Goal: Feedback & Contribution: Submit feedback/report problem

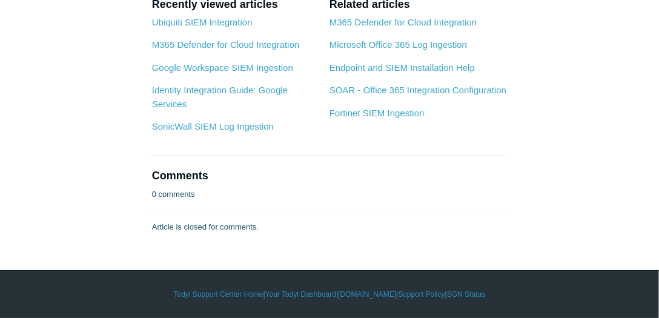
scroll to position [2663, 0]
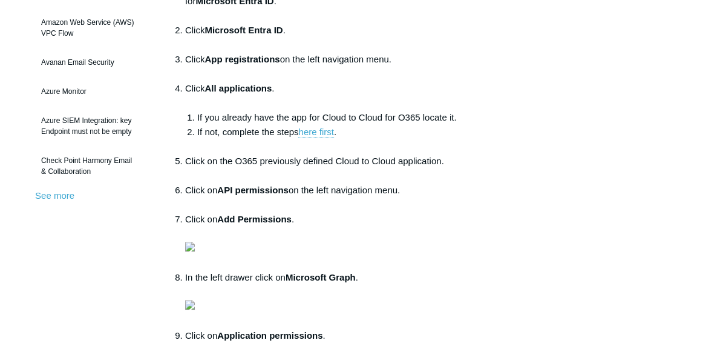
scroll to position [277, 0]
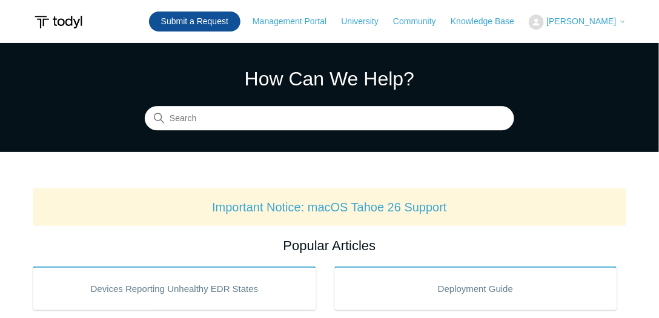
click at [215, 17] on link "Submit a Request" at bounding box center [194, 22] width 91 height 20
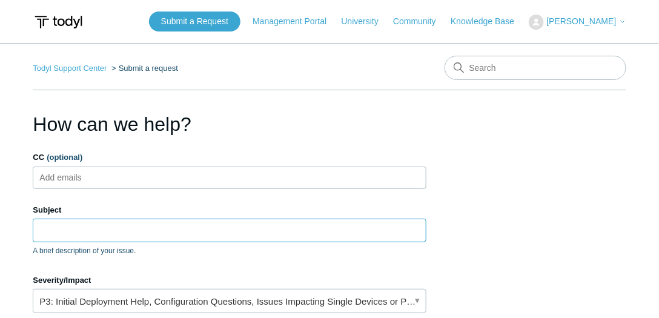
click at [109, 226] on input "Subject" at bounding box center [229, 230] width 393 height 23
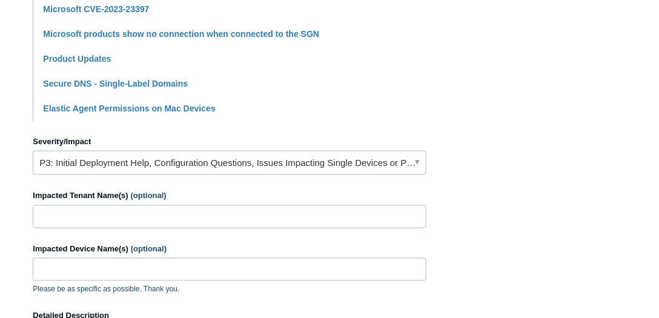
scroll to position [449, 0]
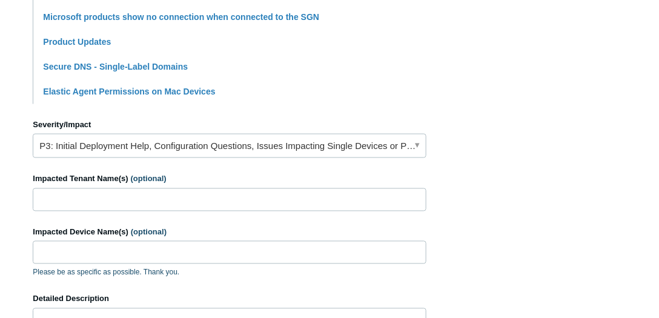
type input "Issues with Microsoft 365 missing permissions"
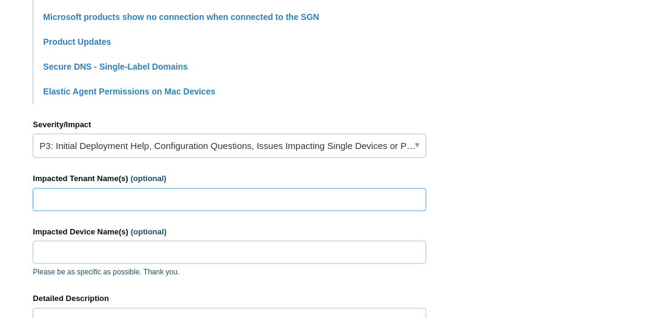
click at [148, 200] on input "Impacted Tenant Name(s) (optional)" at bounding box center [229, 199] width 393 height 23
drag, startPoint x: 86, startPoint y: 204, endPoint x: 42, endPoint y: 198, distance: 44.0
click at [42, 198] on input "KINZIT," at bounding box center [229, 199] width 393 height 23
type input "K"
type input "Multiple Tenants"
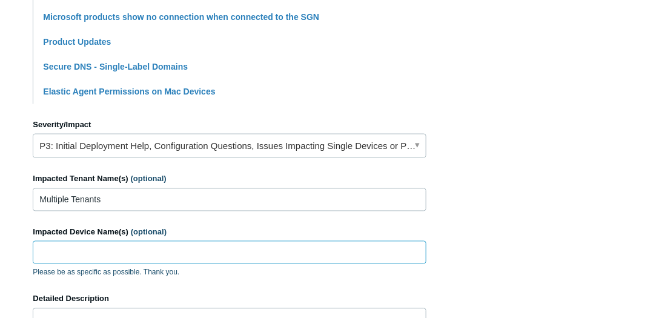
click at [185, 251] on input "Impacted Device Name(s) (optional)" at bounding box center [229, 252] width 393 height 23
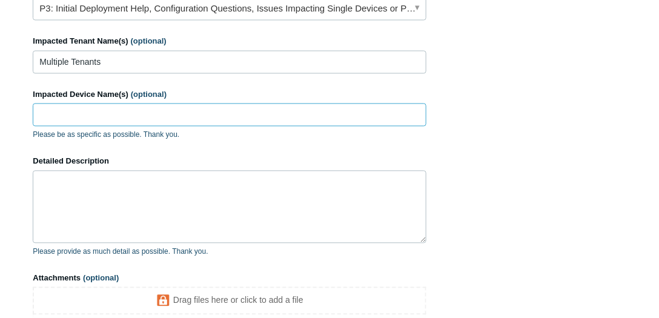
scroll to position [588, 0]
drag, startPoint x: 171, startPoint y: 224, endPoint x: 173, endPoint y: 214, distance: 9.9
click at [171, 223] on textarea "Detailed Description" at bounding box center [229, 205] width 393 height 73
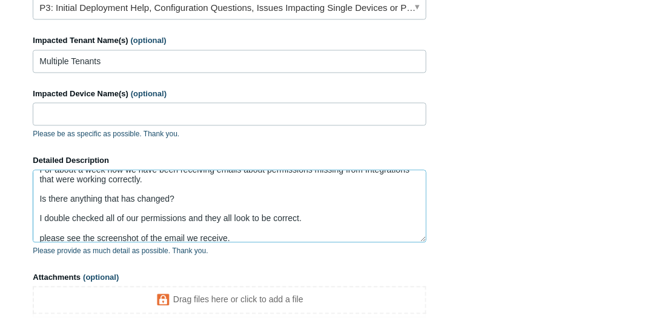
scroll to position [22, 0]
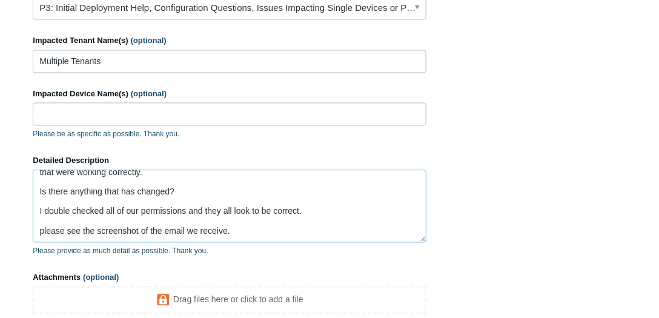
paste textarea
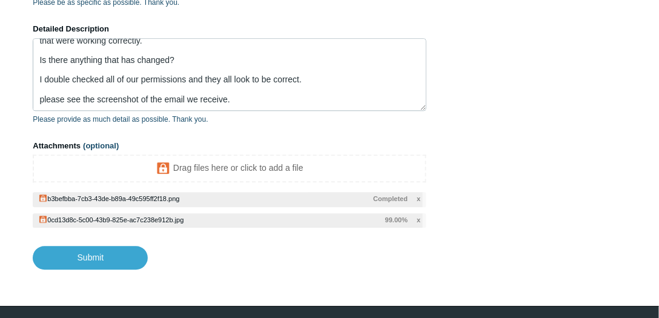
scroll to position [752, 0]
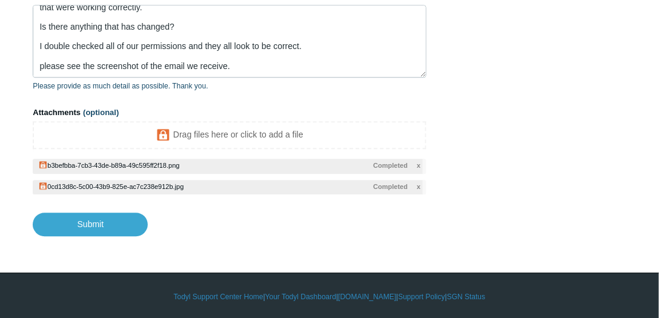
click at [418, 163] on span "x" at bounding box center [418, 165] width 4 height 10
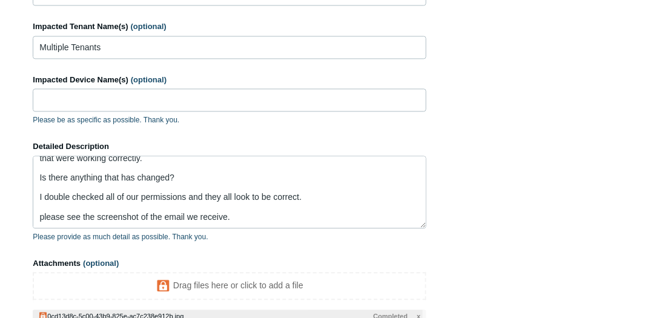
scroll to position [662, 0]
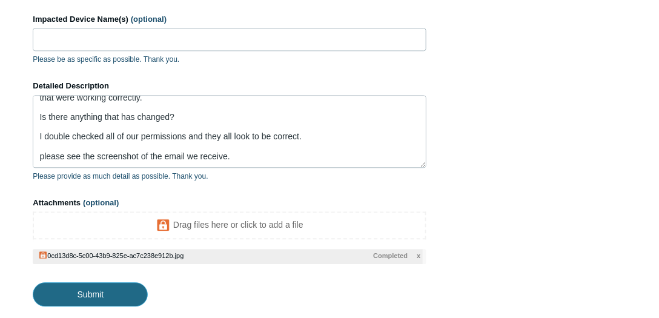
click at [112, 293] on input "Submit" at bounding box center [90, 294] width 115 height 24
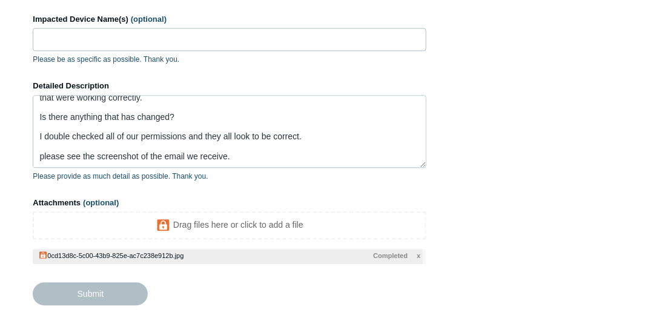
type textarea "For about a week now we have been receiving emails about permissions missing fr…"
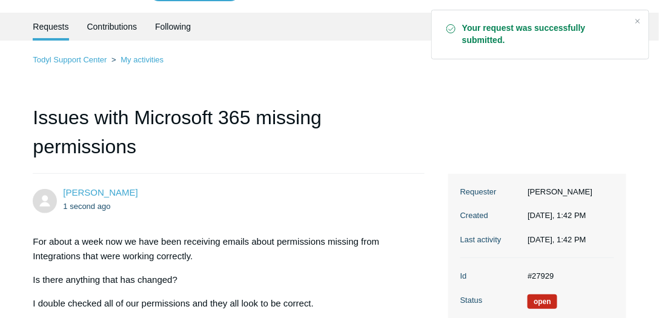
scroll to position [69, 0]
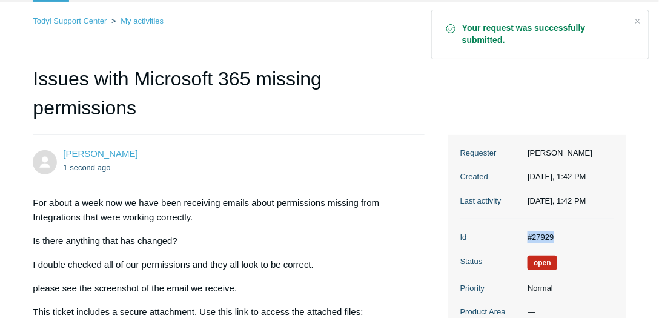
drag, startPoint x: 574, startPoint y: 233, endPoint x: 514, endPoint y: 235, distance: 60.0
copy dl "#27929"
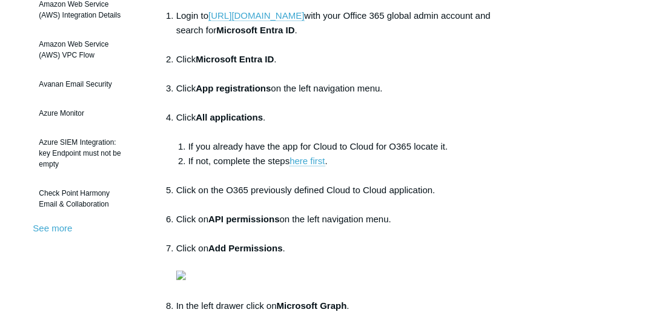
scroll to position [138, 0]
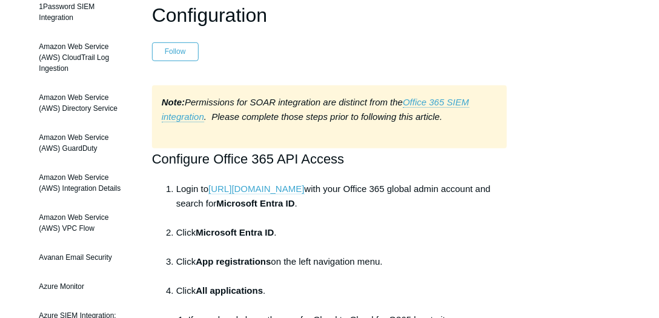
click at [284, 188] on link "[URL][DOMAIN_NAME]" at bounding box center [256, 188] width 96 height 11
